Goal: Task Accomplishment & Management: Manage account settings

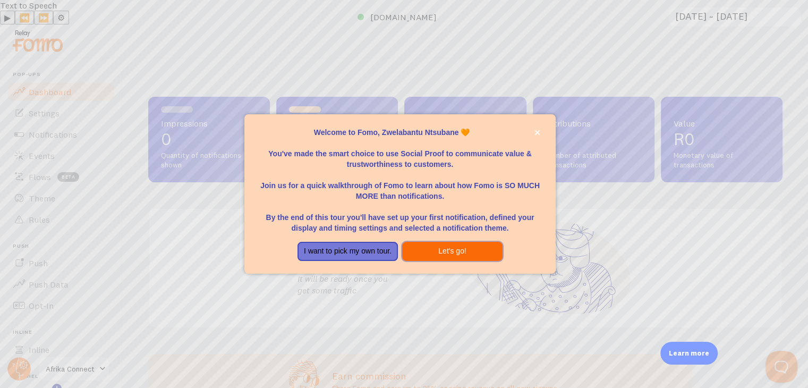
click at [424, 245] on button "Let's go!" at bounding box center [452, 251] width 100 height 19
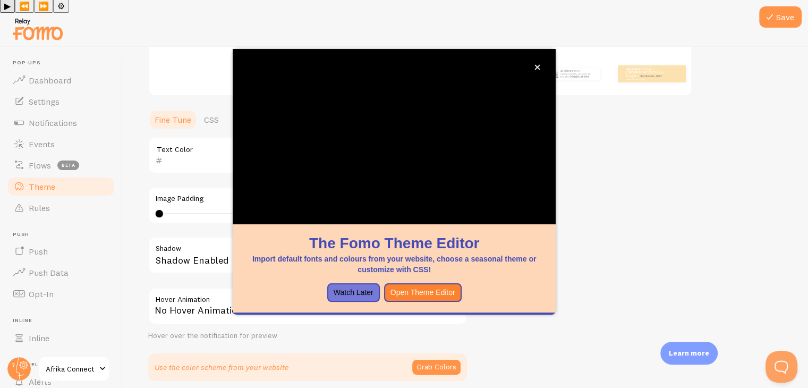
scroll to position [195, 0]
click at [399, 294] on button "Open Theme Editor" at bounding box center [423, 292] width 78 height 19
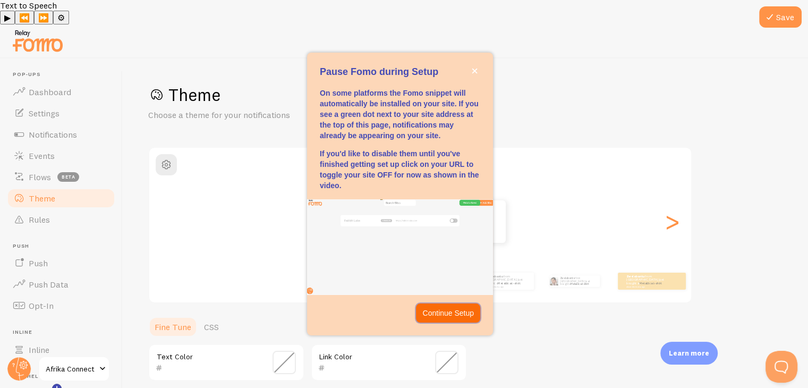
click at [436, 314] on p "Continue Setup" at bounding box center [448, 312] width 52 height 11
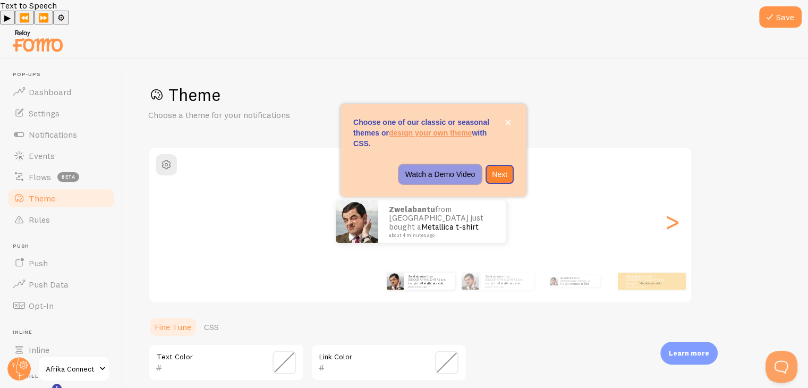
click at [465, 175] on p "Watch a Demo Video" at bounding box center [440, 174] width 70 height 11
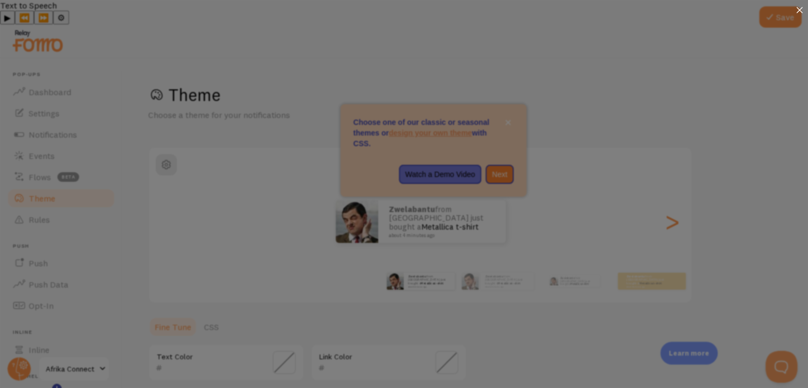
click at [801, 13] on icon at bounding box center [799, 10] width 6 height 6
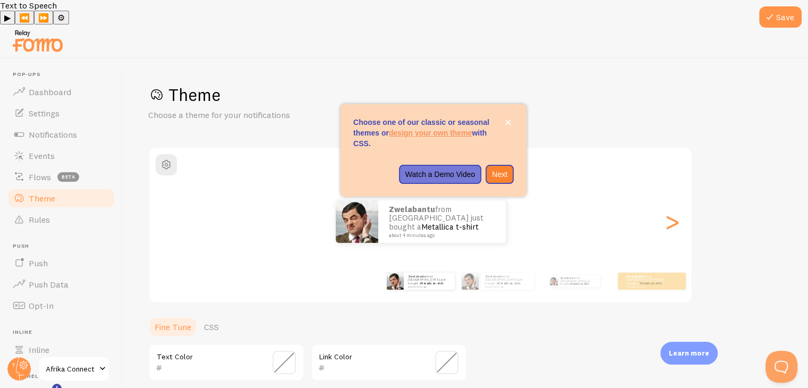
click at [467, 142] on p "Choose one of our classic or seasonal themes or design your own theme with CSS." at bounding box center [433, 133] width 160 height 32
click at [453, 179] on p "Watch a Demo Video" at bounding box center [440, 174] width 70 height 11
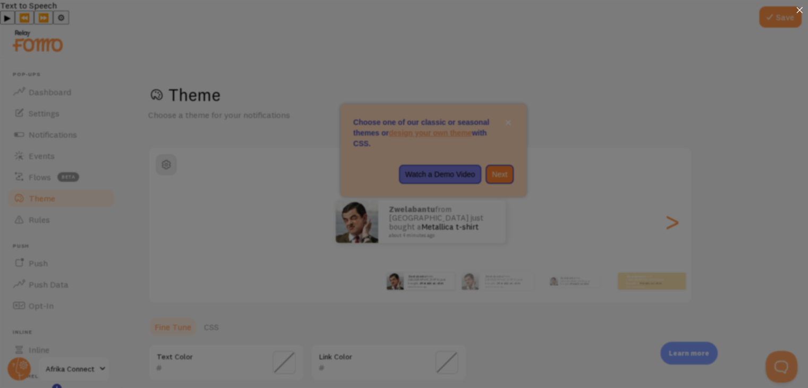
click at [798, 8] on icon at bounding box center [799, 10] width 6 height 6
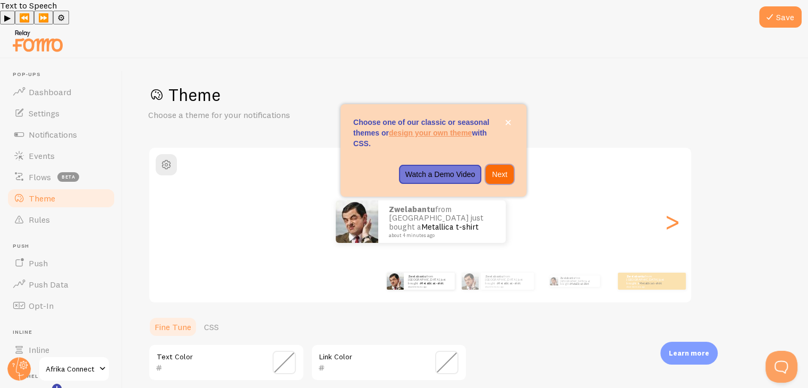
click at [502, 167] on button "Next" at bounding box center [499, 174] width 28 height 19
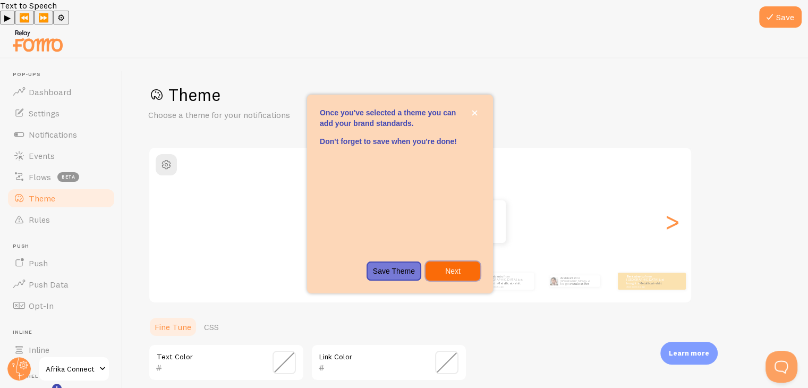
click at [459, 274] on p "Next" at bounding box center [453, 271] width 42 height 11
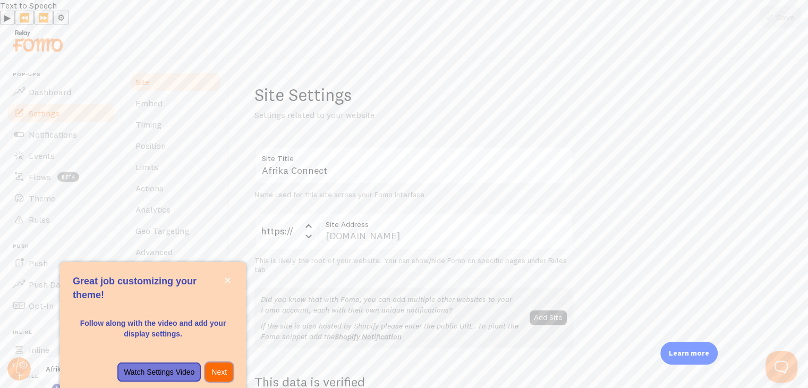
click at [217, 372] on p "Next" at bounding box center [218, 371] width 15 height 11
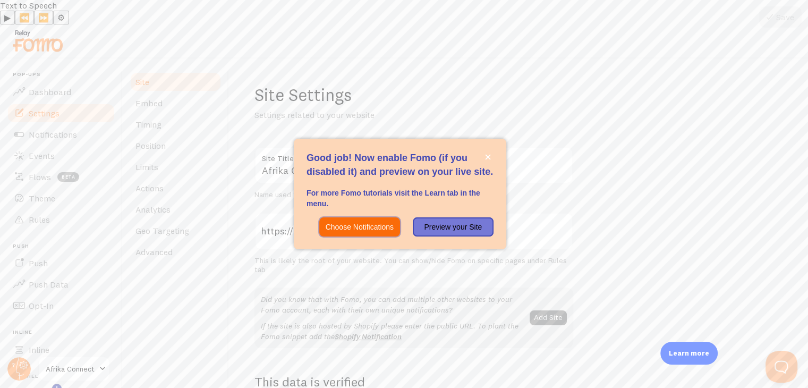
click at [369, 225] on p "Choose Notifications" at bounding box center [360, 226] width 68 height 11
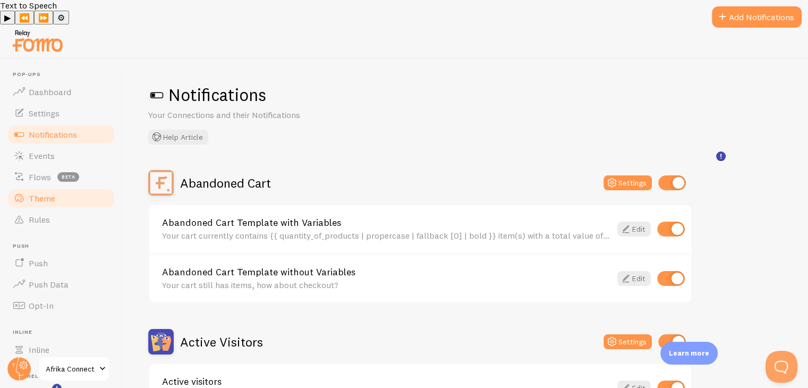
click at [35, 193] on span "Theme" at bounding box center [42, 198] width 27 height 11
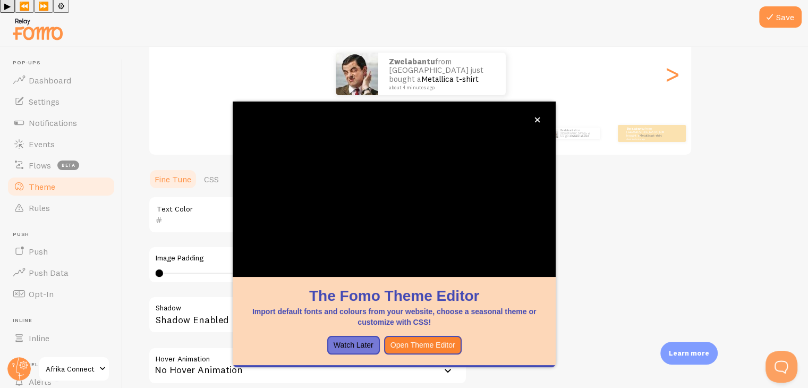
scroll to position [143, 0]
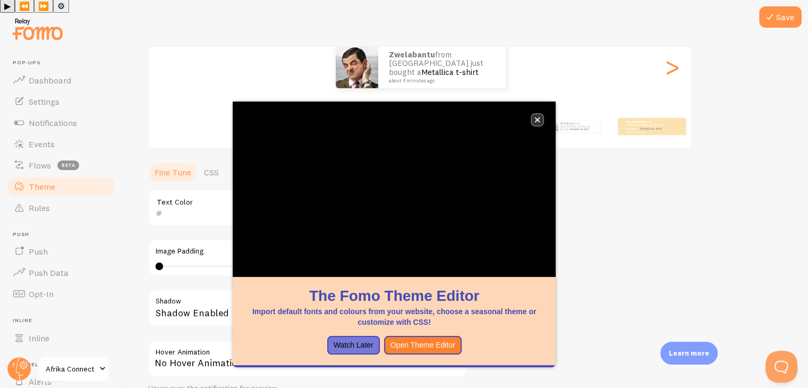
click at [535, 119] on icon "close," at bounding box center [537, 120] width 6 height 6
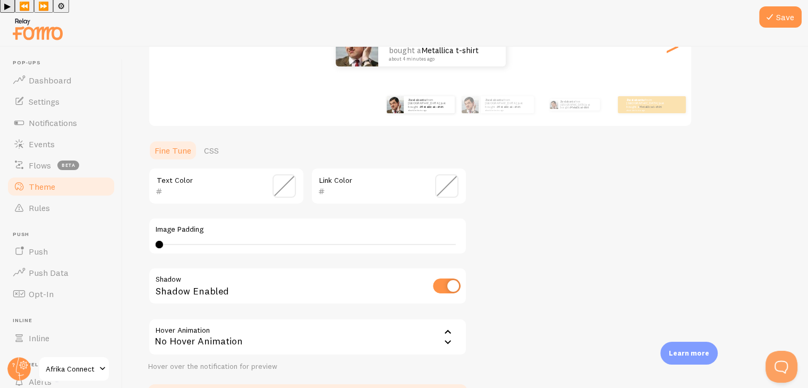
scroll to position [168, 0]
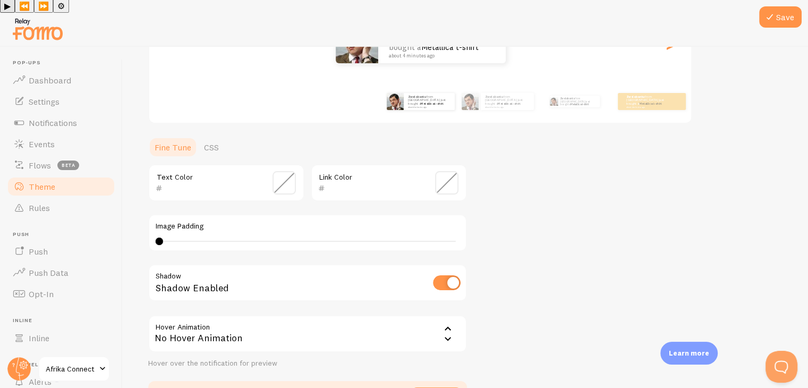
click at [284, 171] on span at bounding box center [283, 182] width 23 height 23
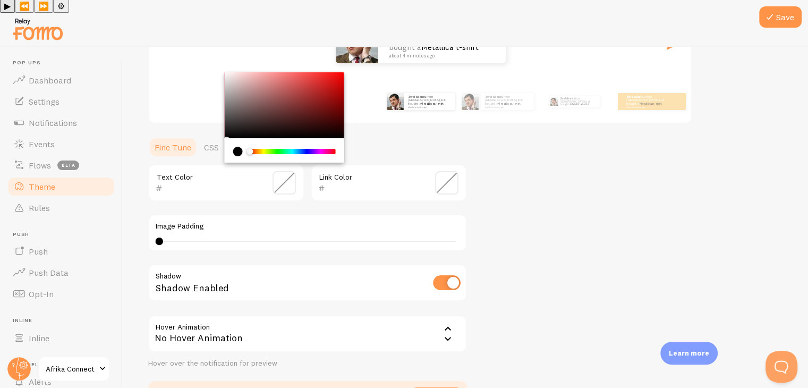
click at [284, 171] on span at bounding box center [283, 182] width 23 height 23
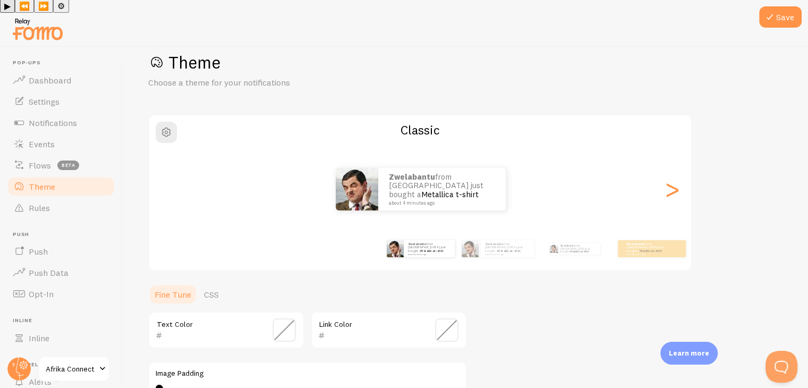
scroll to position [0, 0]
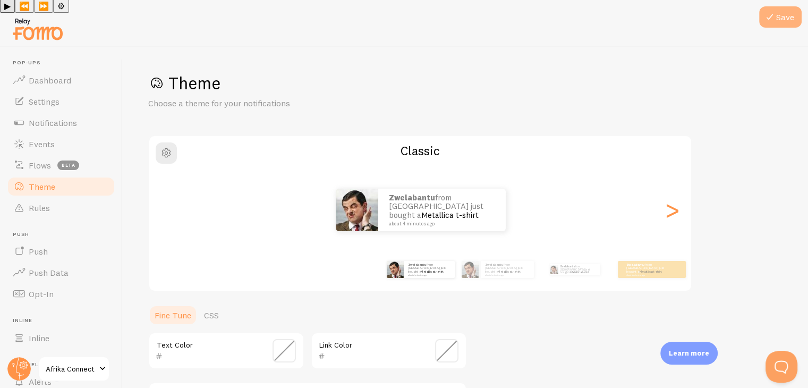
click at [775, 22] on icon at bounding box center [769, 17] width 13 height 13
click at [58, 75] on span "Dashboard" at bounding box center [50, 80] width 42 height 11
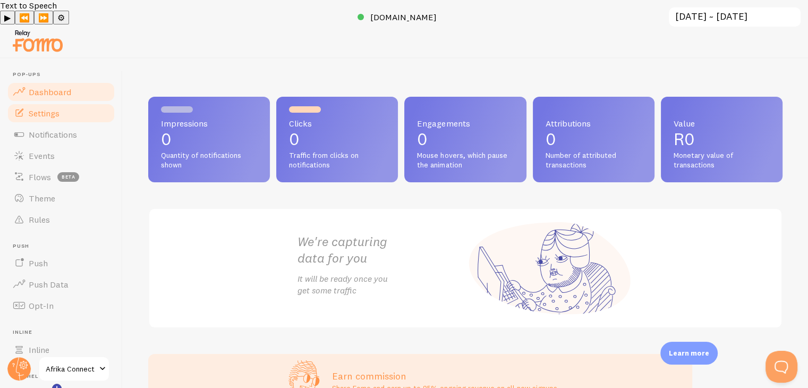
click at [66, 102] on link "Settings" at bounding box center [60, 112] width 109 height 21
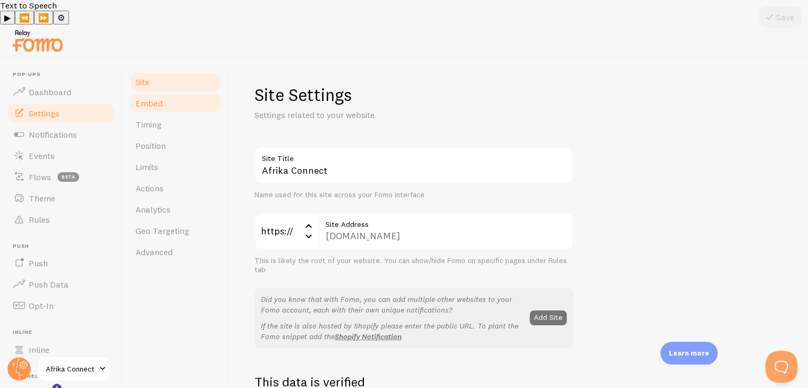
click at [149, 98] on span "Embed" at bounding box center [148, 103] width 27 height 11
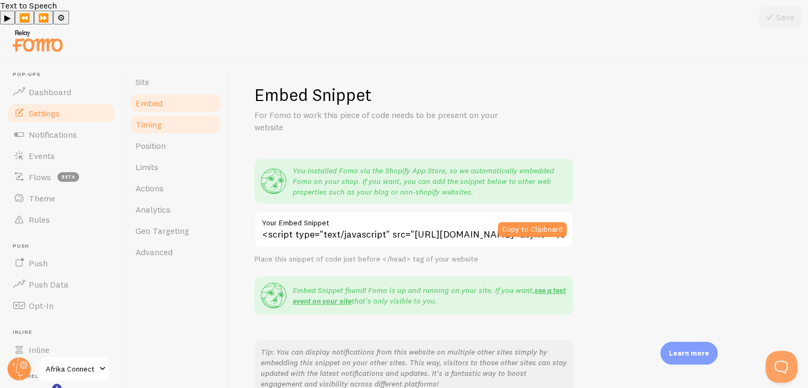
click at [147, 119] on span "Timing" at bounding box center [148, 124] width 26 height 11
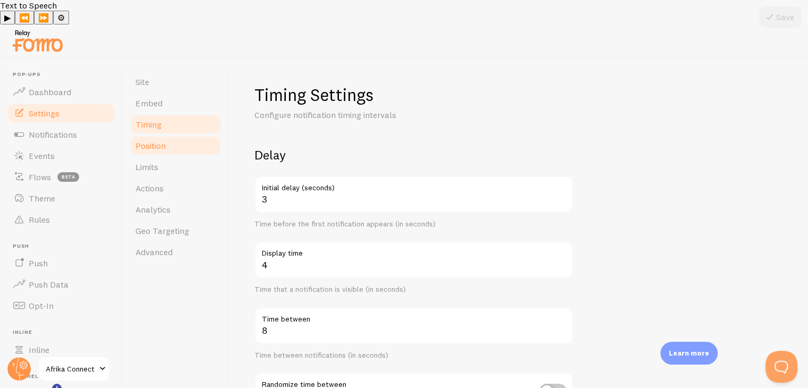
click at [151, 140] on span "Position" at bounding box center [150, 145] width 30 height 11
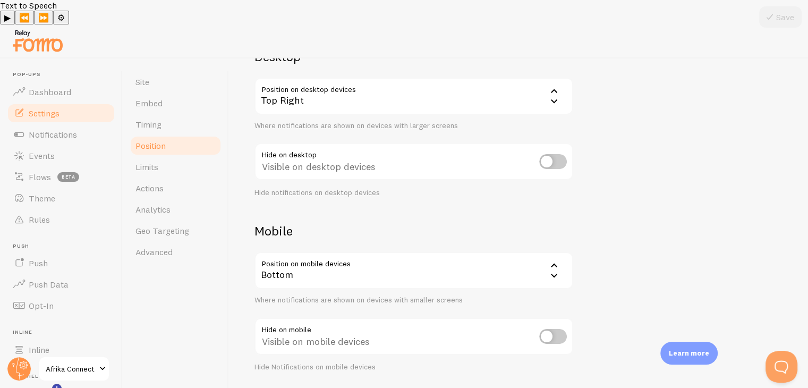
scroll to position [108, 0]
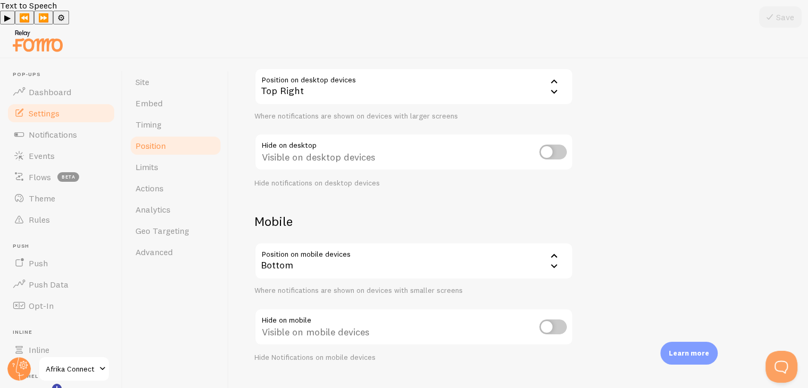
click at [551, 319] on input "checkbox" at bounding box center [553, 326] width 28 height 15
checkbox input "false"
click at [40, 129] on span "Notifications" at bounding box center [53, 134] width 48 height 11
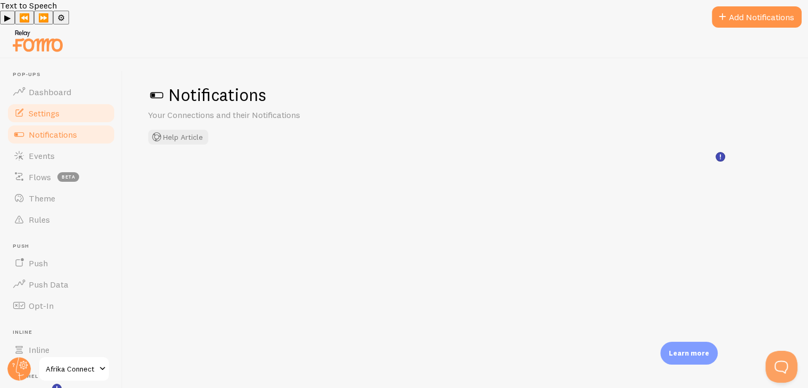
click at [41, 108] on span "Settings" at bounding box center [44, 113] width 31 height 11
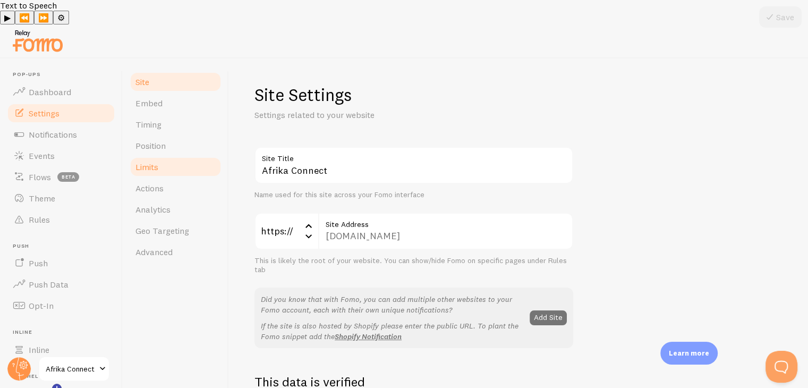
click at [149, 161] on span "Limits" at bounding box center [146, 166] width 23 height 11
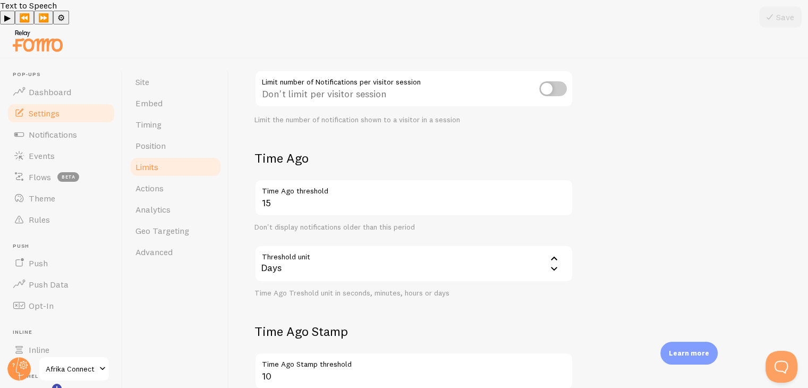
scroll to position [170, 0]
click at [179, 220] on link "Geo Targeting" at bounding box center [175, 230] width 93 height 21
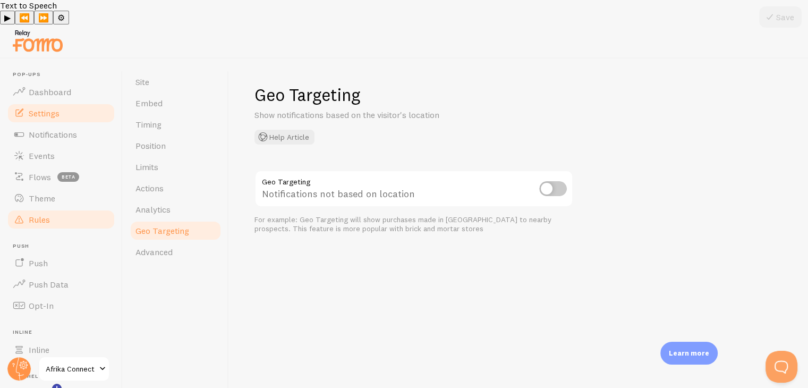
click at [42, 209] on link "Rules" at bounding box center [60, 219] width 109 height 21
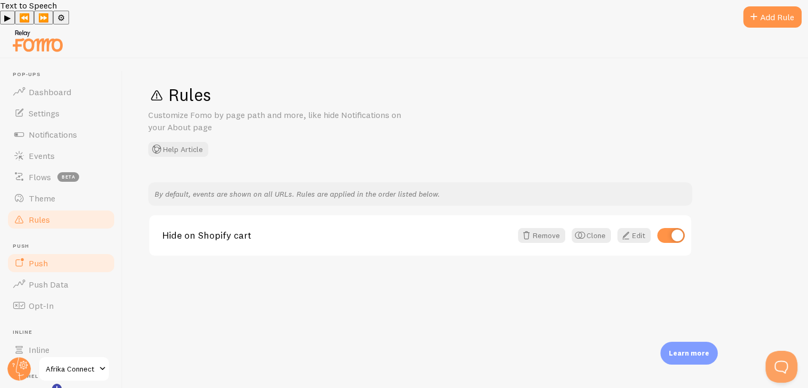
click at [42, 258] on span "Push" at bounding box center [38, 263] width 19 height 11
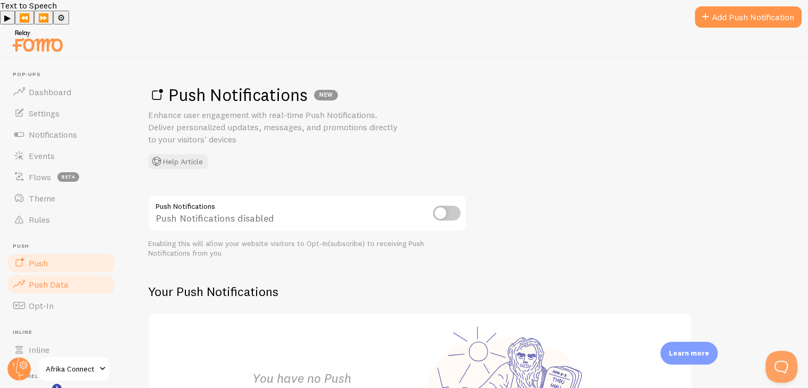
click at [65, 279] on span "Push Data" at bounding box center [49, 284] width 40 height 11
